Goal: Check status: Check status

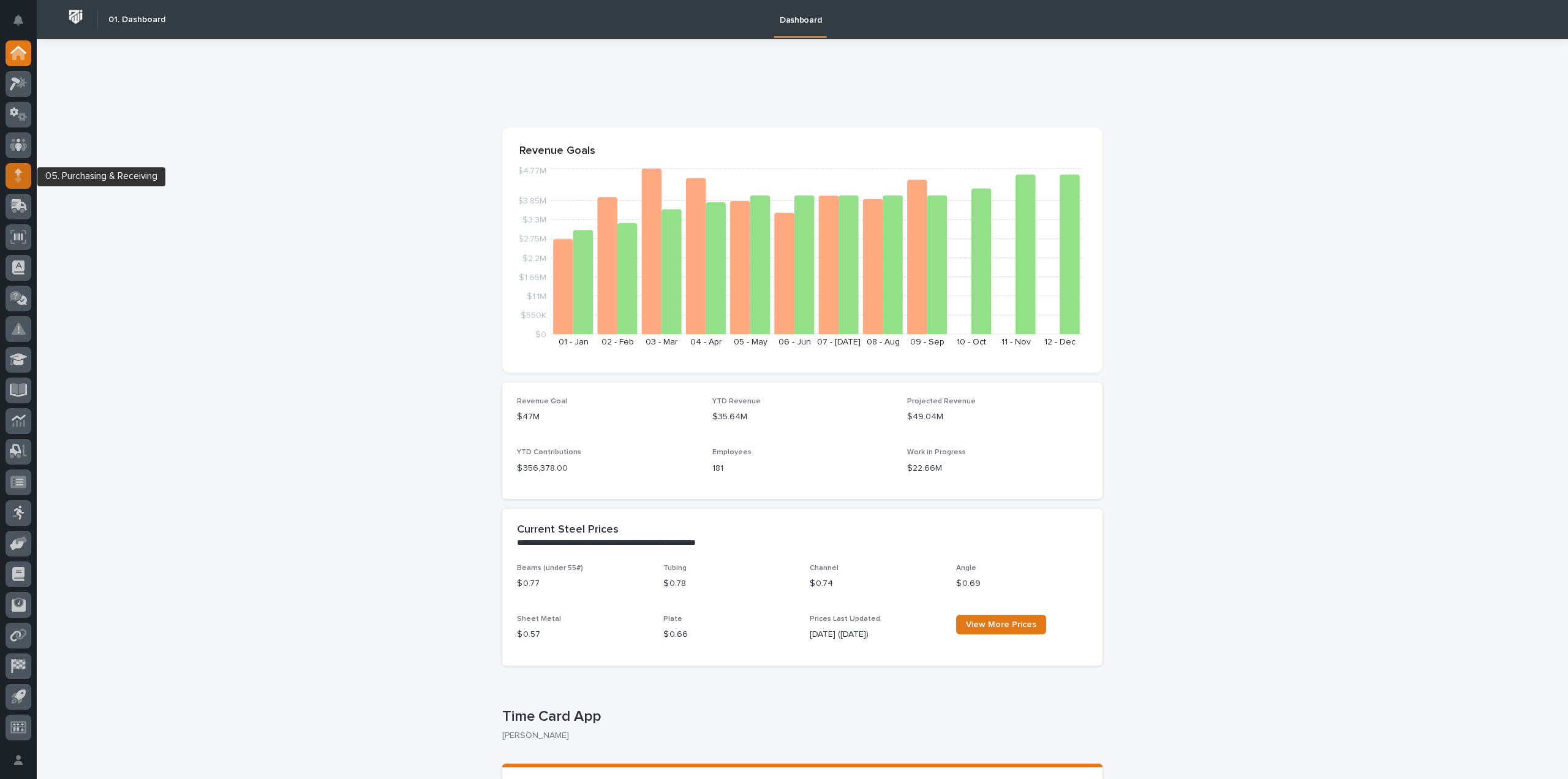
click at [11, 178] on div at bounding box center [18, 176] width 26 height 26
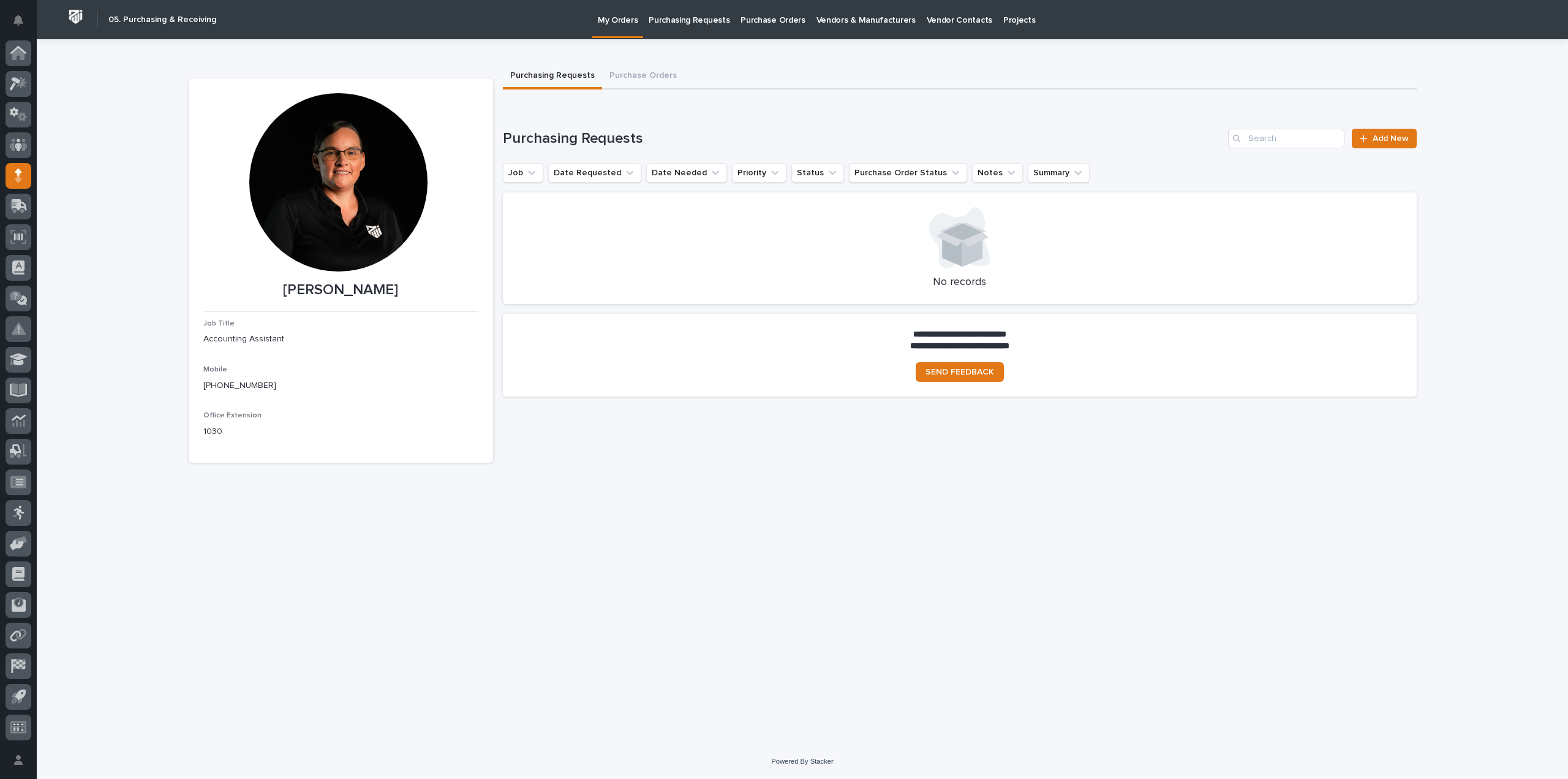
click at [767, 19] on p "Purchase Orders" at bounding box center [773, 13] width 64 height 26
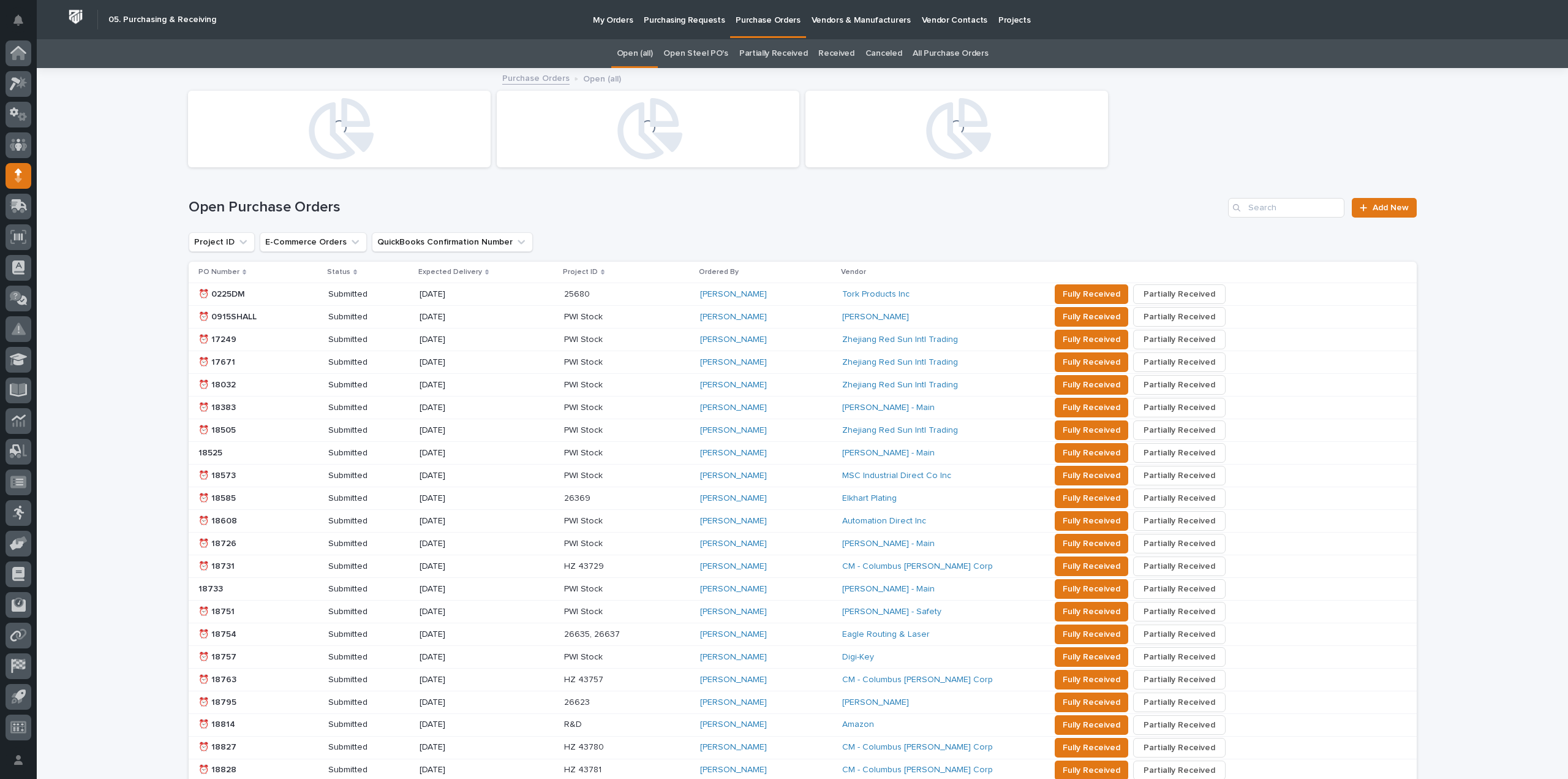
click at [939, 55] on link "All Purchase Orders" at bounding box center [951, 53] width 75 height 29
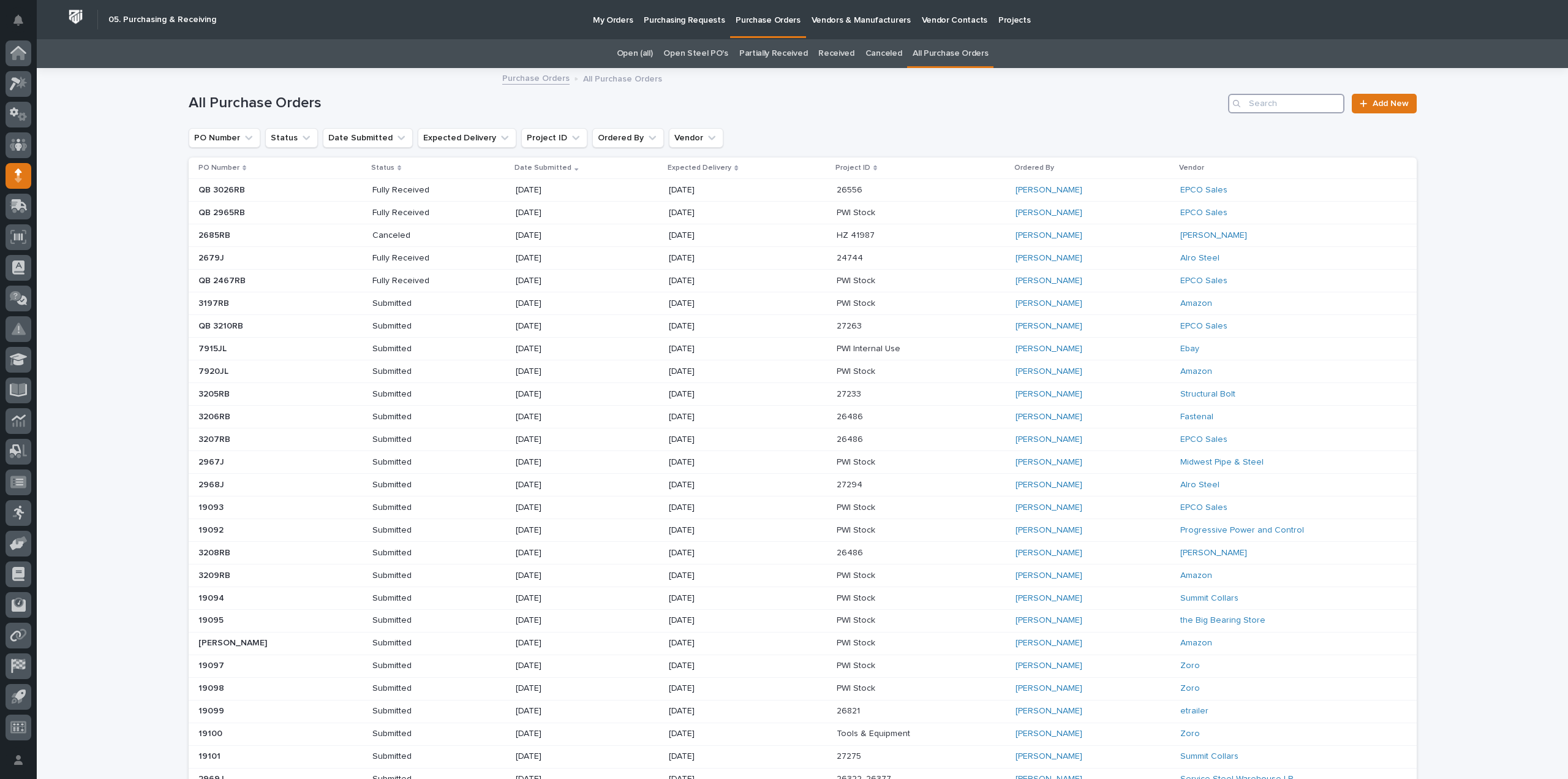
click at [1246, 105] on input "Search" at bounding box center [1286, 103] width 116 height 20
type input "2894"
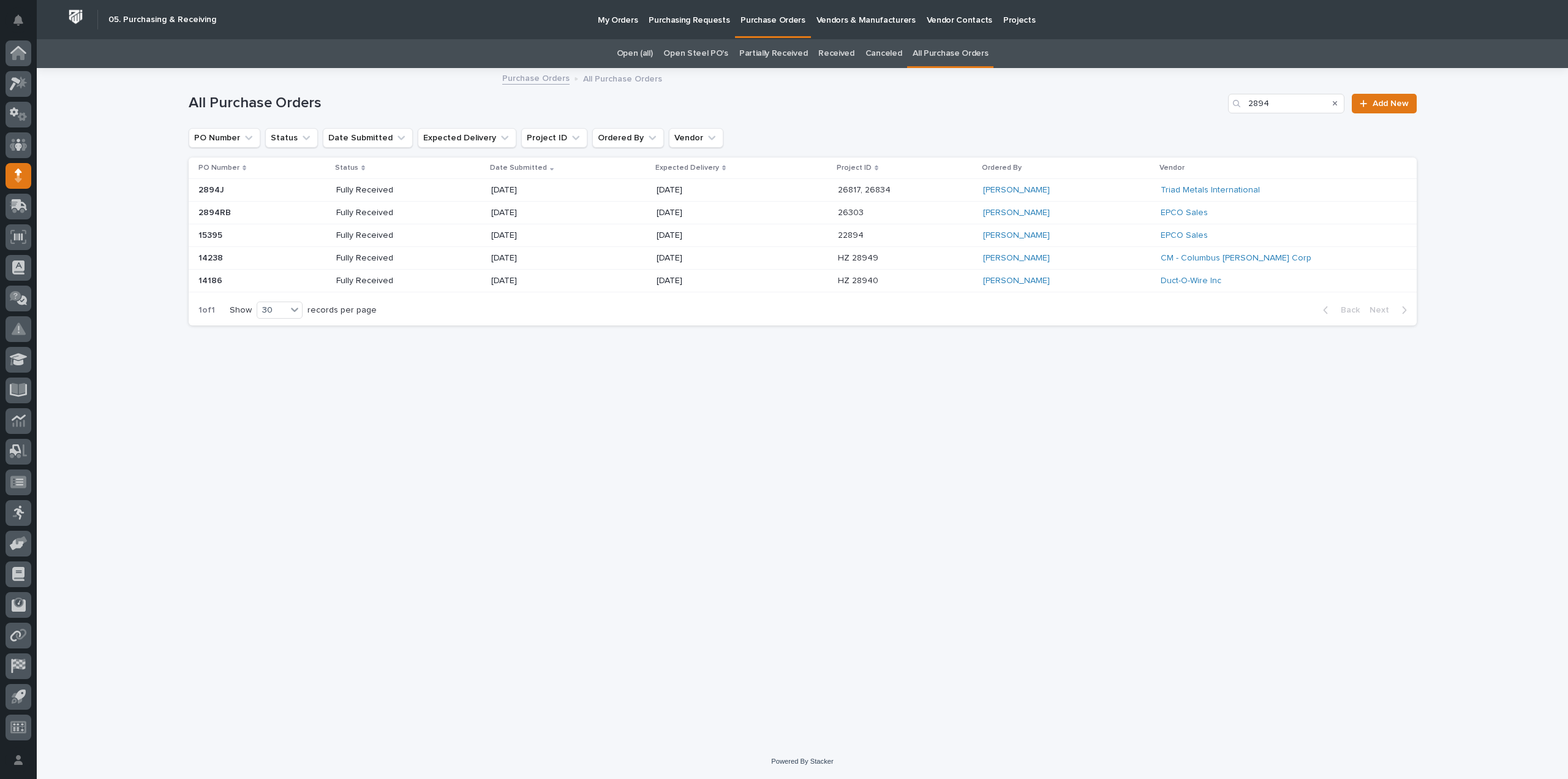
click at [492, 192] on p "[DATE]" at bounding box center [535, 190] width 88 height 10
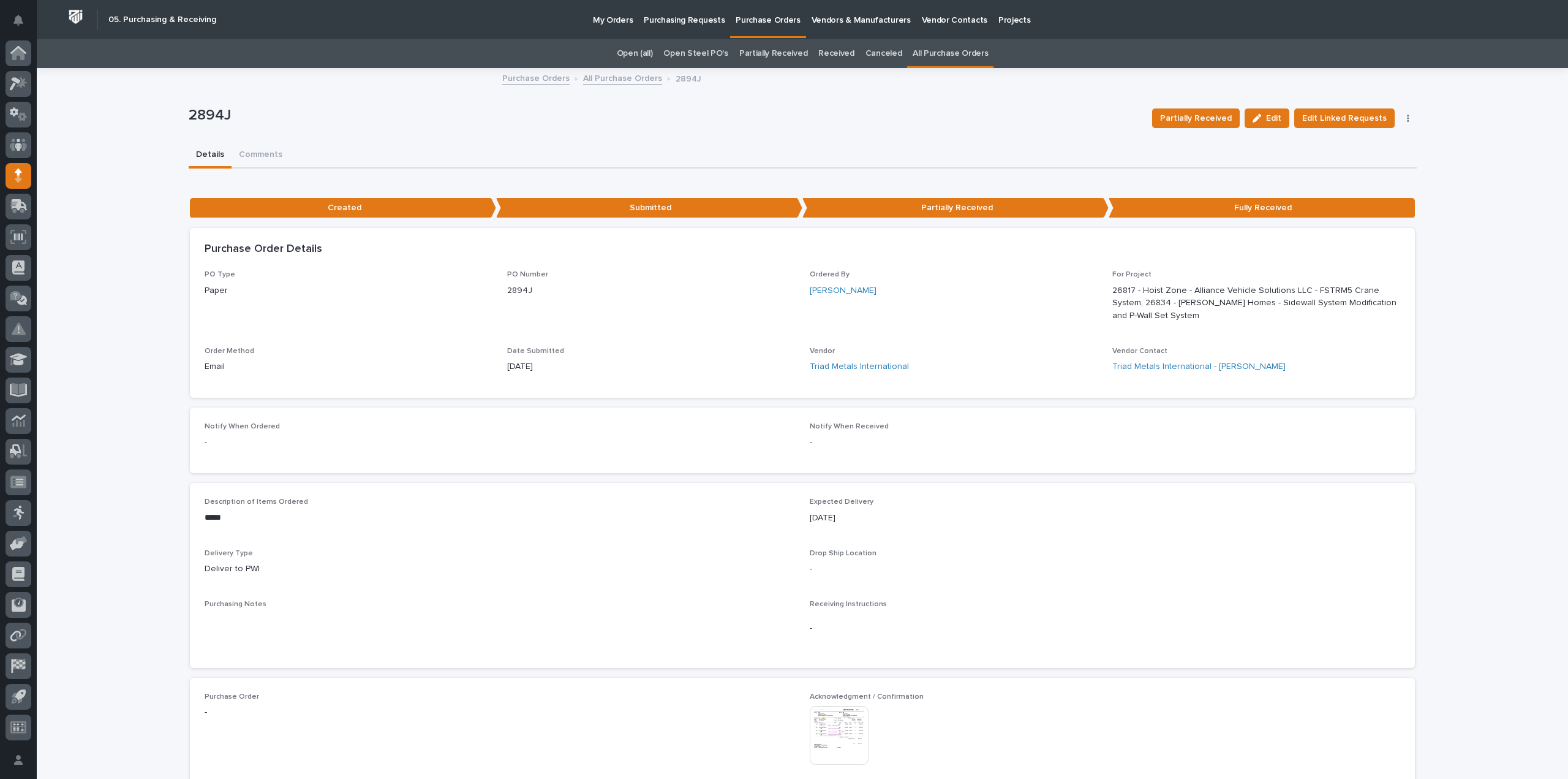
click at [834, 739] on img at bounding box center [839, 735] width 59 height 59
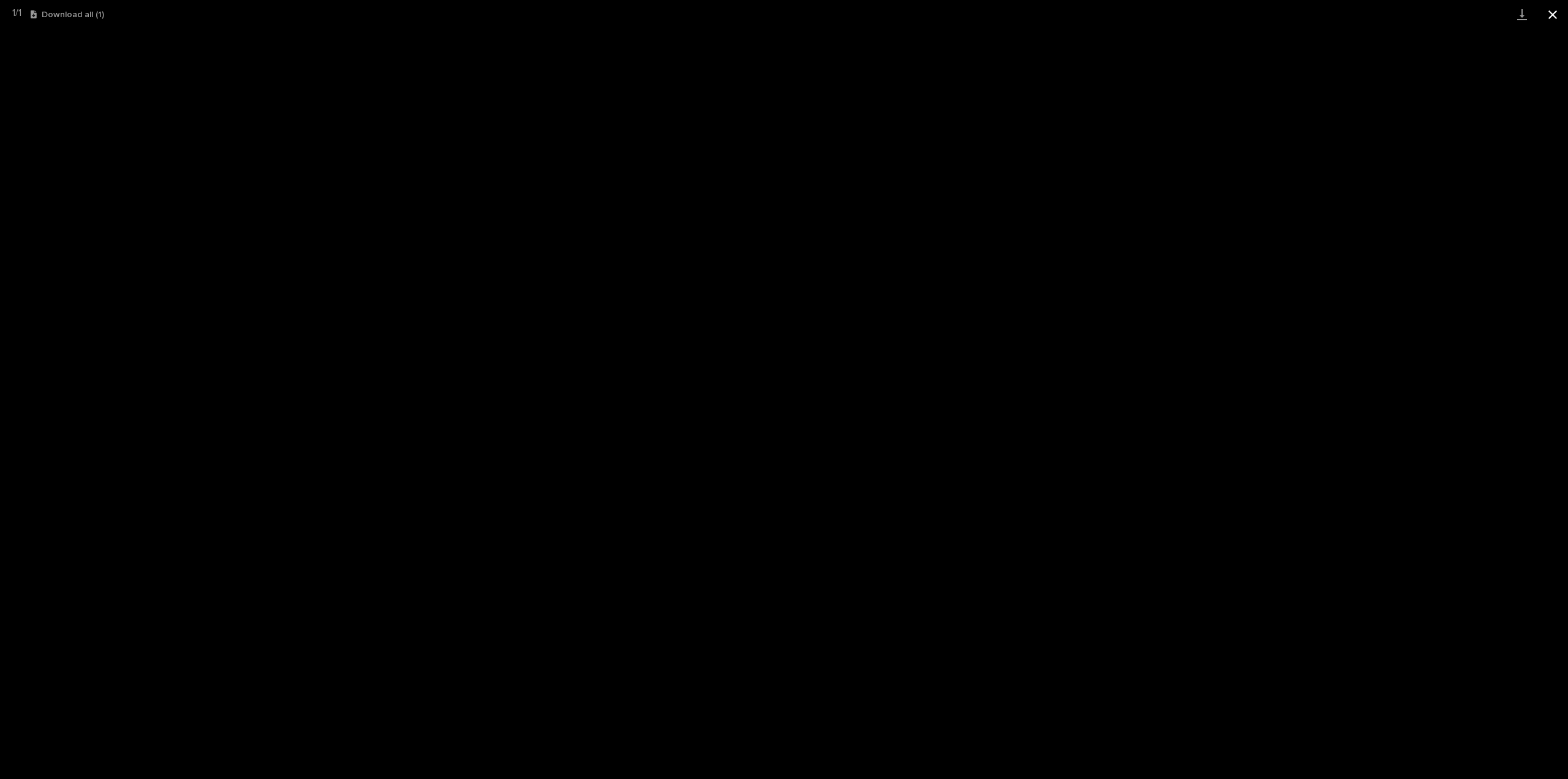
click at [1557, 15] on button "Close gallery" at bounding box center [1553, 14] width 31 height 29
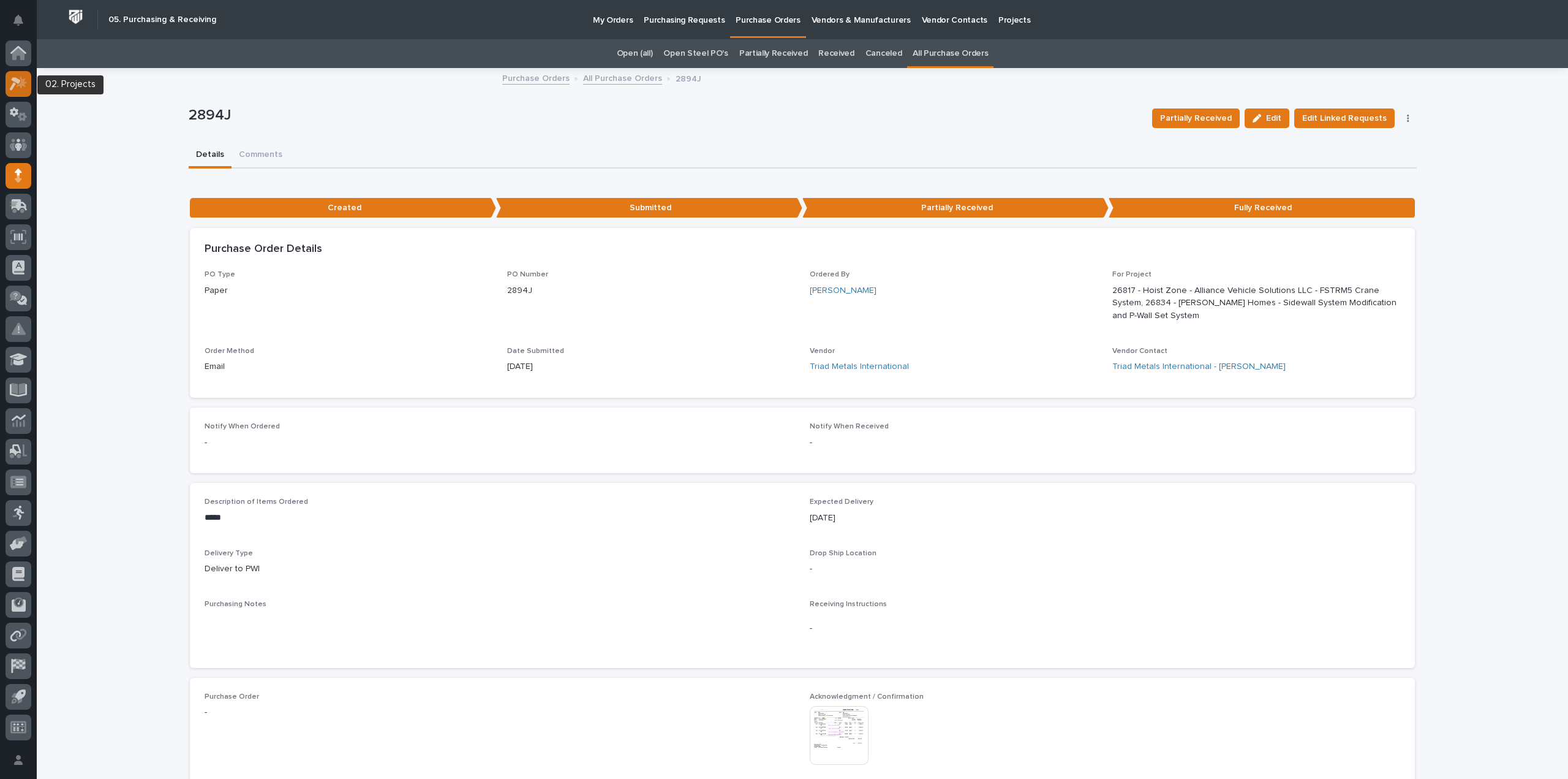
click at [18, 88] on icon at bounding box center [18, 83] width 18 height 14
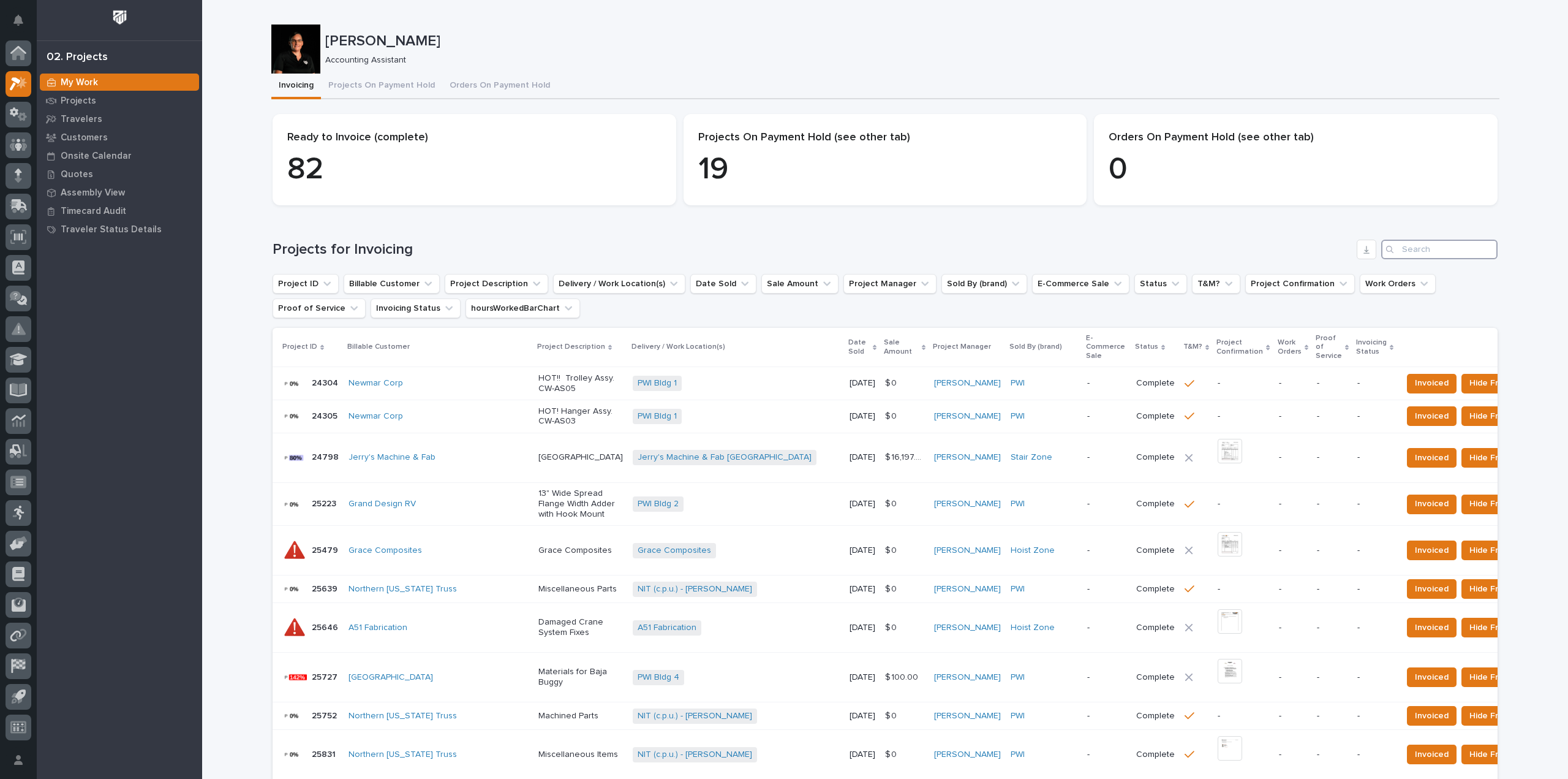
click at [1419, 256] on input "Search" at bounding box center [1439, 249] width 116 height 20
type input "27263"
